Goal: Find specific page/section: Find specific page/section

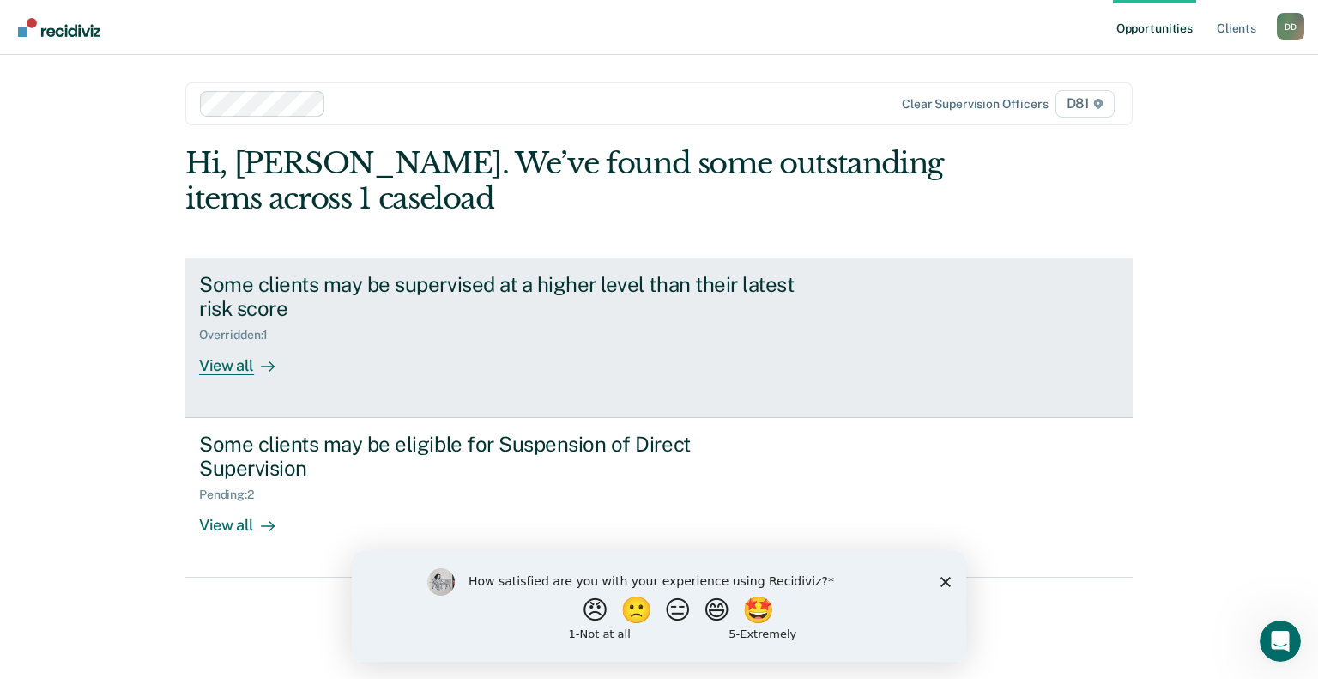
click at [228, 363] on div "View all" at bounding box center [247, 358] width 96 height 33
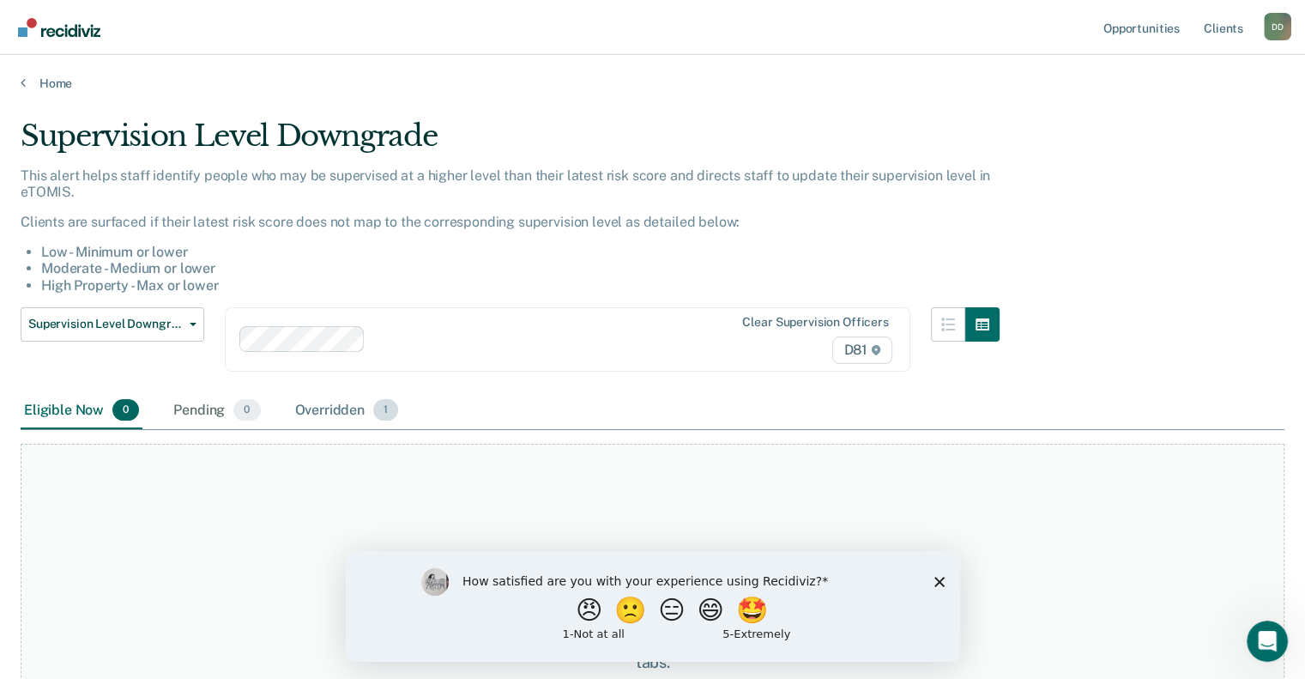
click at [327, 409] on div "Overridden 1" at bounding box center [347, 411] width 111 height 38
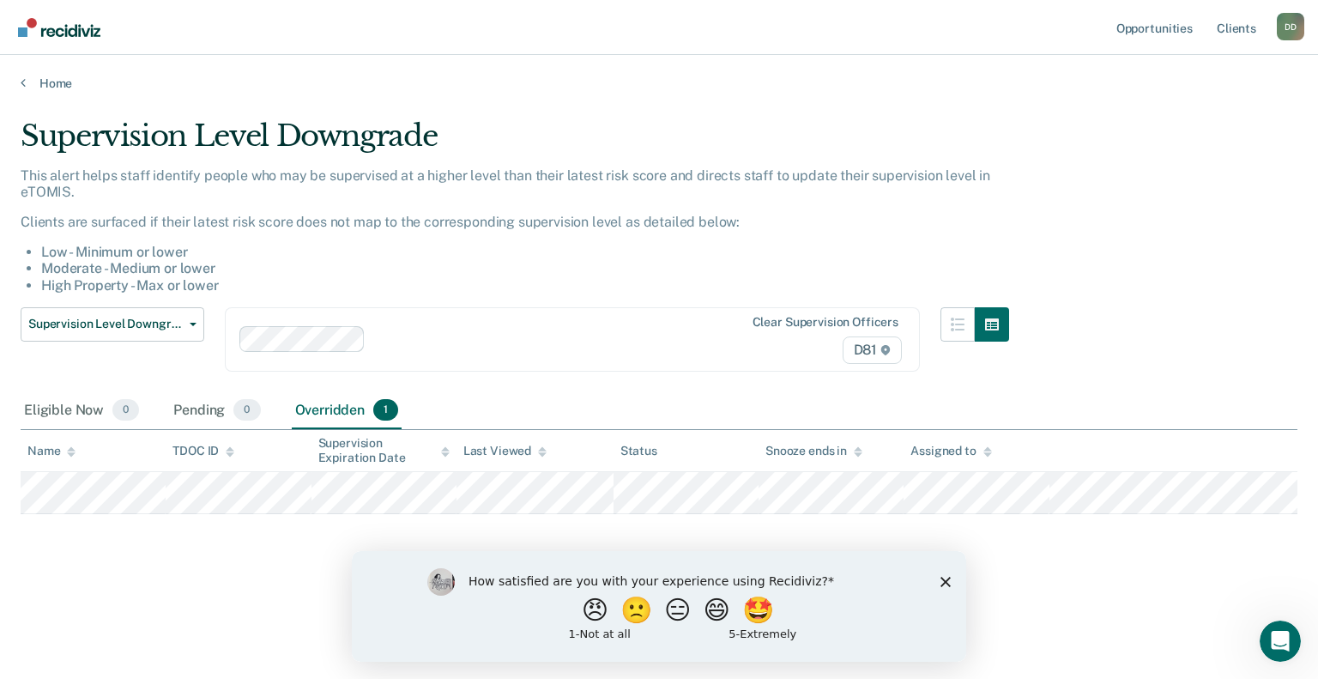
click at [953, 582] on div "How satisfied are you with your experience using Recidiviz? 😠 🙁 😑 😄 🤩 1 - Not a…" at bounding box center [659, 605] width 615 height 111
click at [942, 582] on icon "Close survey" at bounding box center [946, 581] width 10 height 10
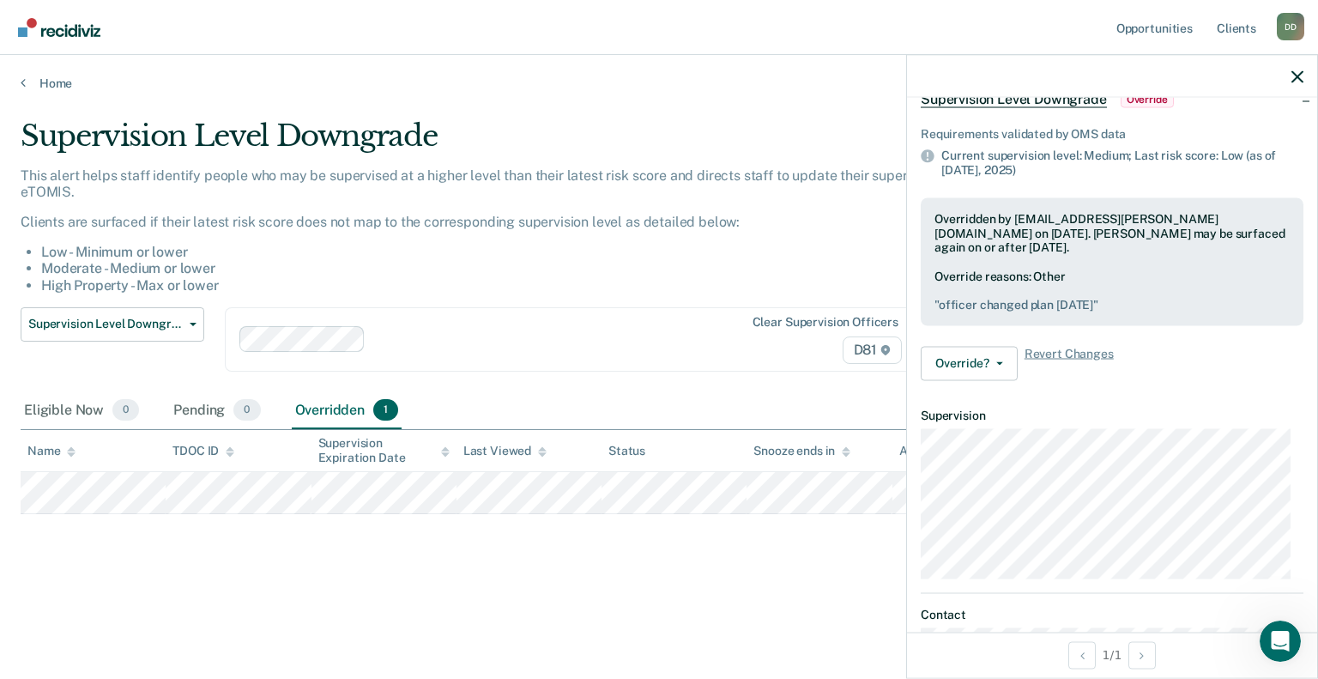
scroll to position [95, 0]
click at [1289, 76] on div at bounding box center [1112, 76] width 410 height 43
click at [1304, 77] on div at bounding box center [1112, 76] width 410 height 43
click at [1285, 71] on div at bounding box center [1112, 76] width 410 height 43
click at [1301, 76] on icon "button" at bounding box center [1298, 76] width 12 height 12
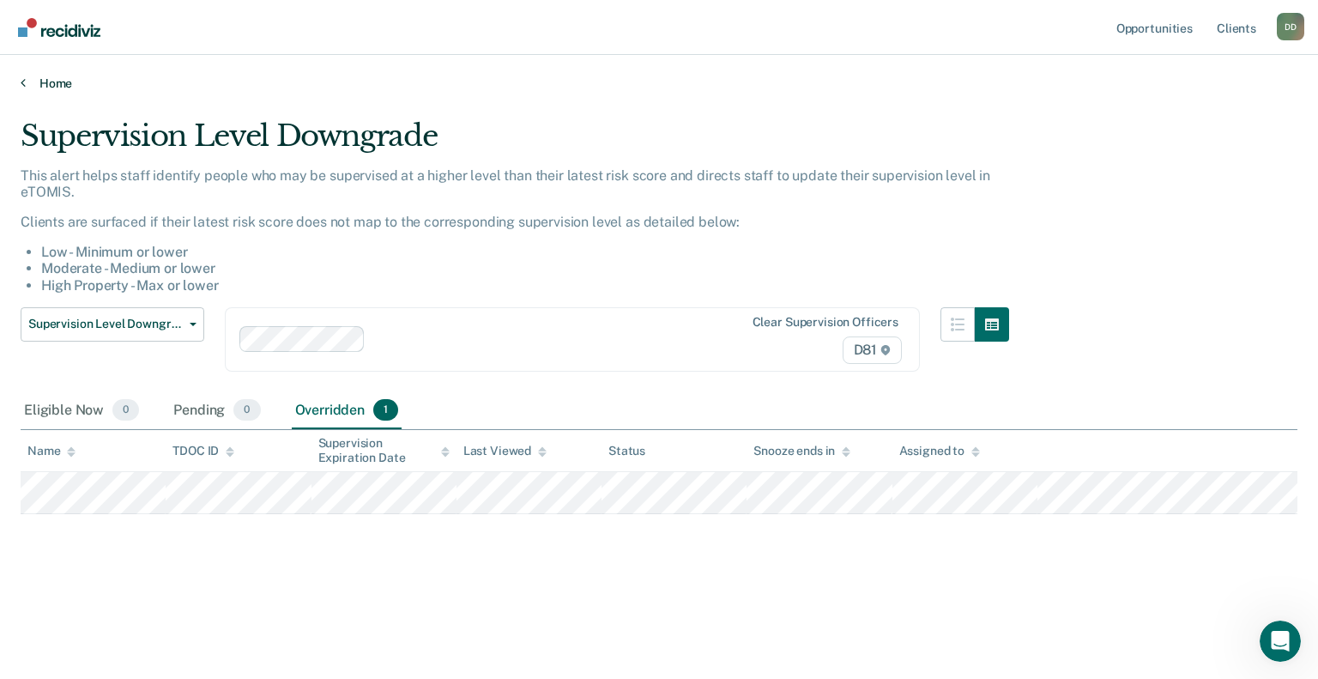
click at [24, 81] on icon at bounding box center [23, 83] width 5 height 14
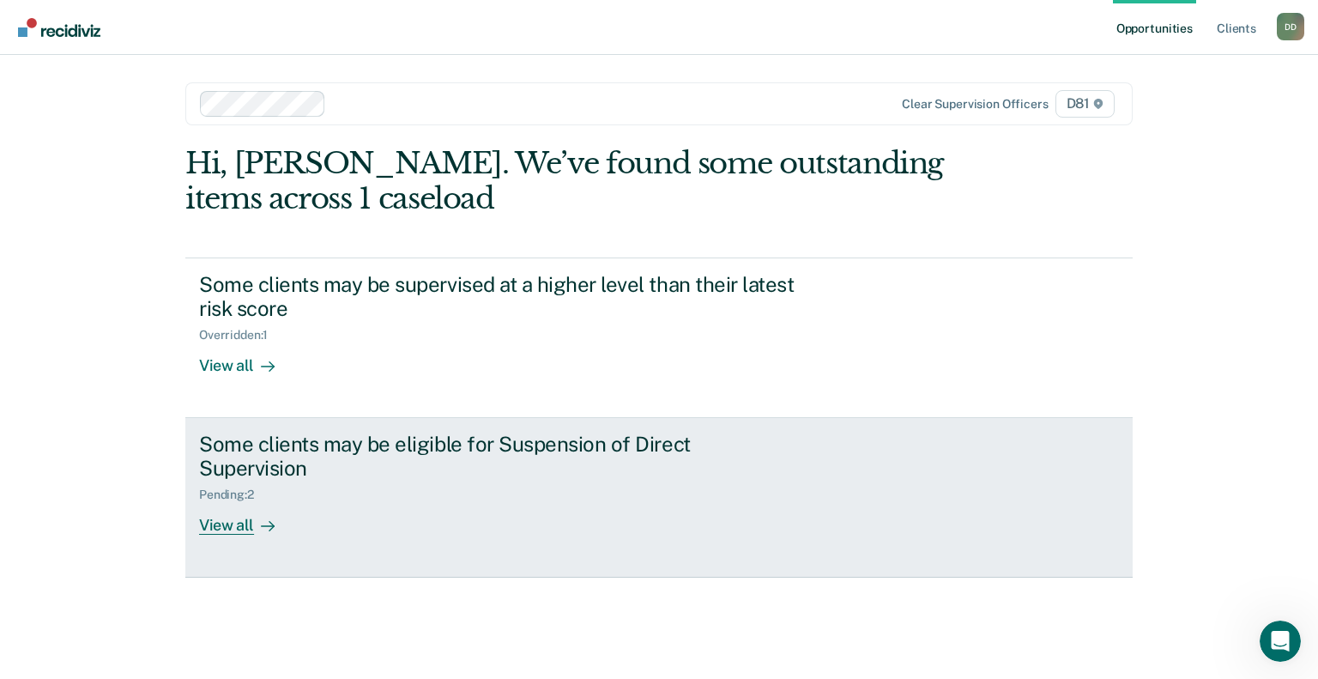
click at [217, 509] on div "View all" at bounding box center [247, 518] width 96 height 33
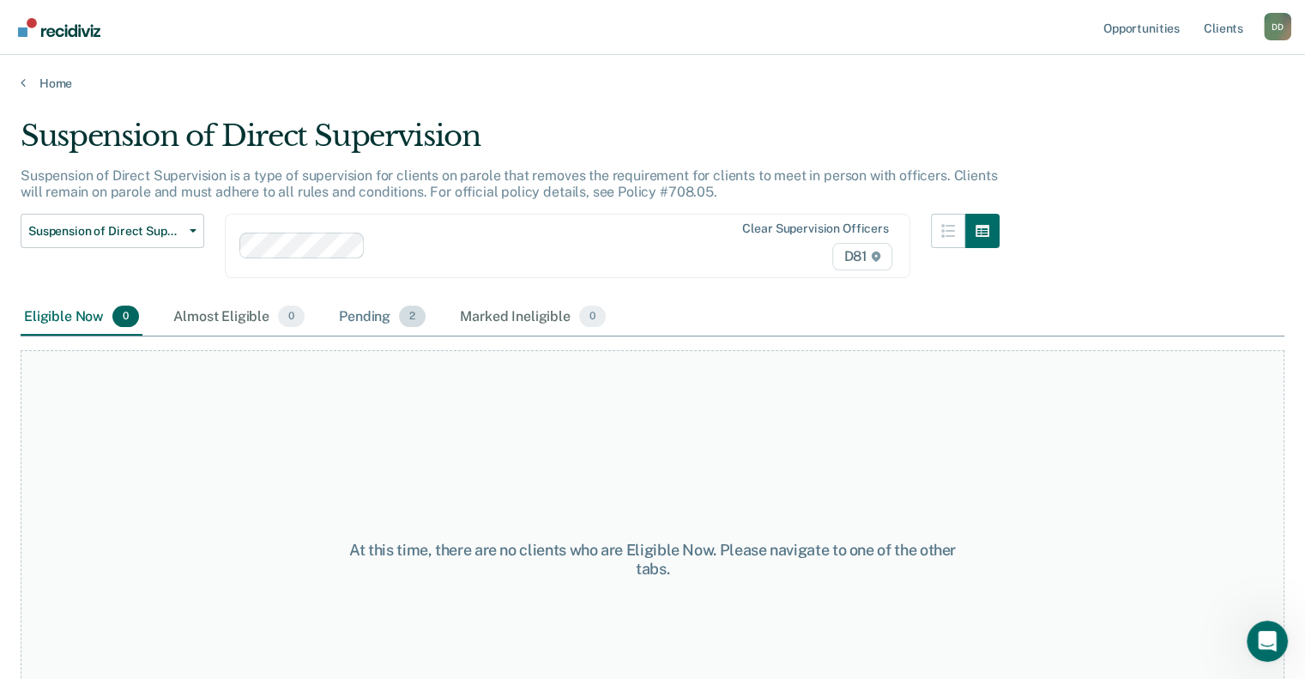
click at [367, 315] on div "Pending 2" at bounding box center [383, 318] width 94 height 38
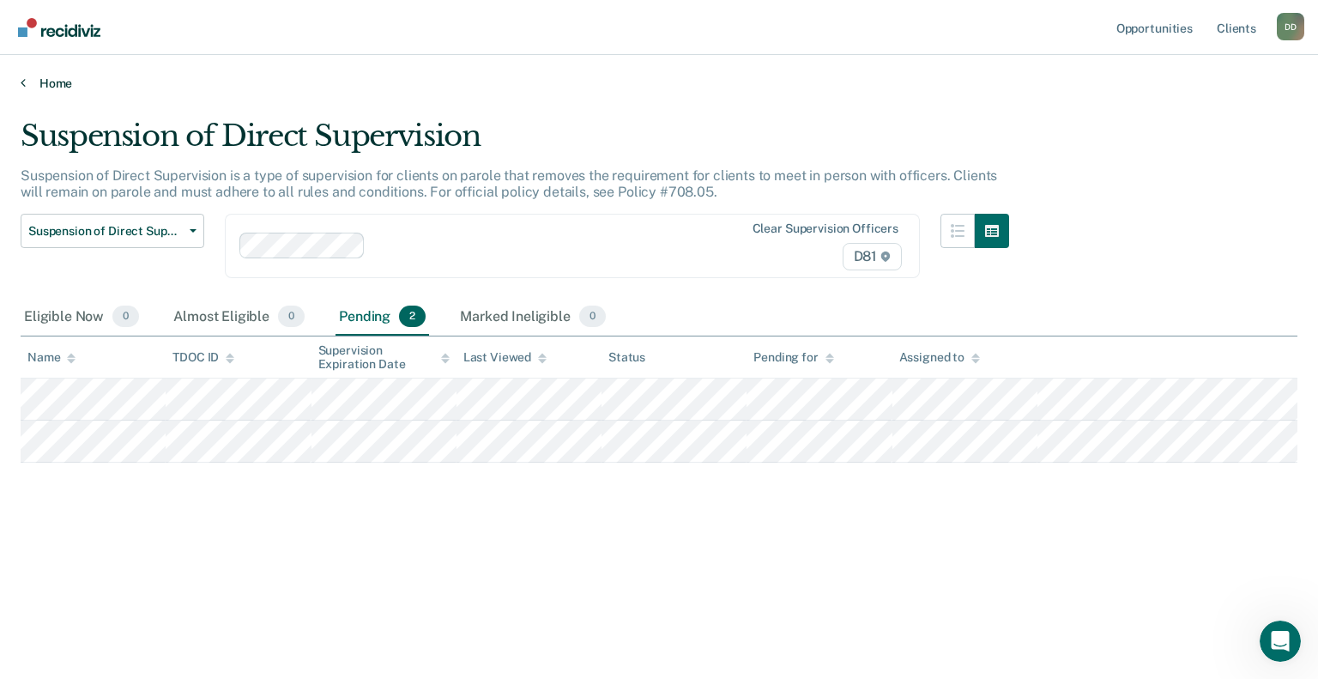
click at [38, 82] on link "Home" at bounding box center [659, 83] width 1277 height 15
